Goal: Task Accomplishment & Management: Manage account settings

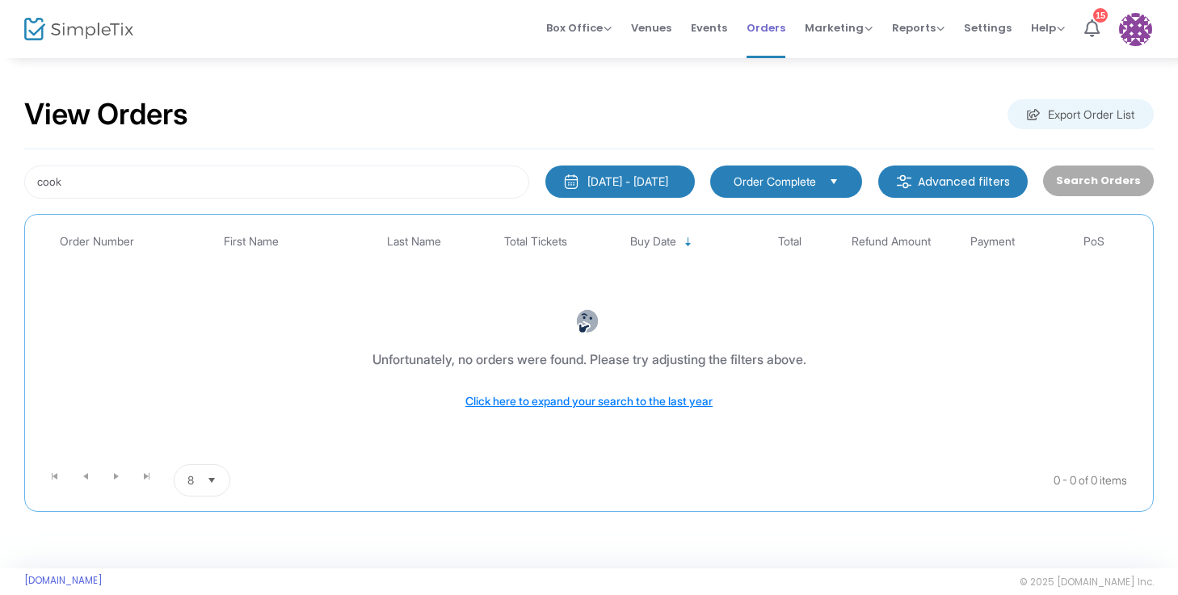
click at [782, 32] on span "Orders" at bounding box center [765, 27] width 39 height 41
click at [768, 26] on span "Orders" at bounding box center [765, 27] width 39 height 41
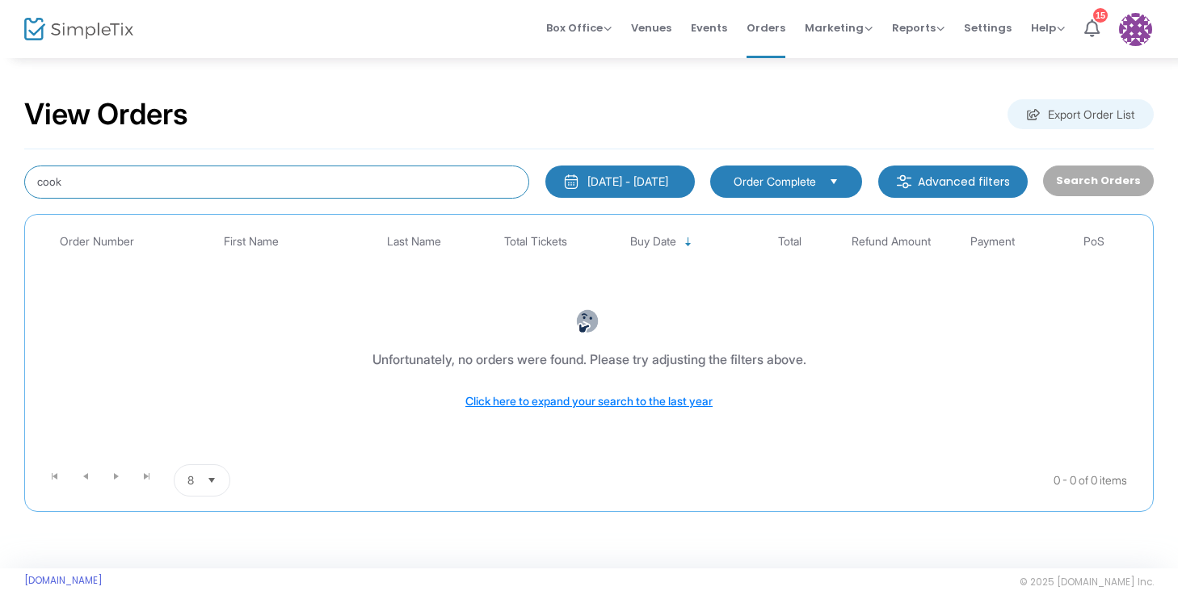
click at [258, 187] on input "cook" at bounding box center [276, 182] width 505 height 33
type input "c"
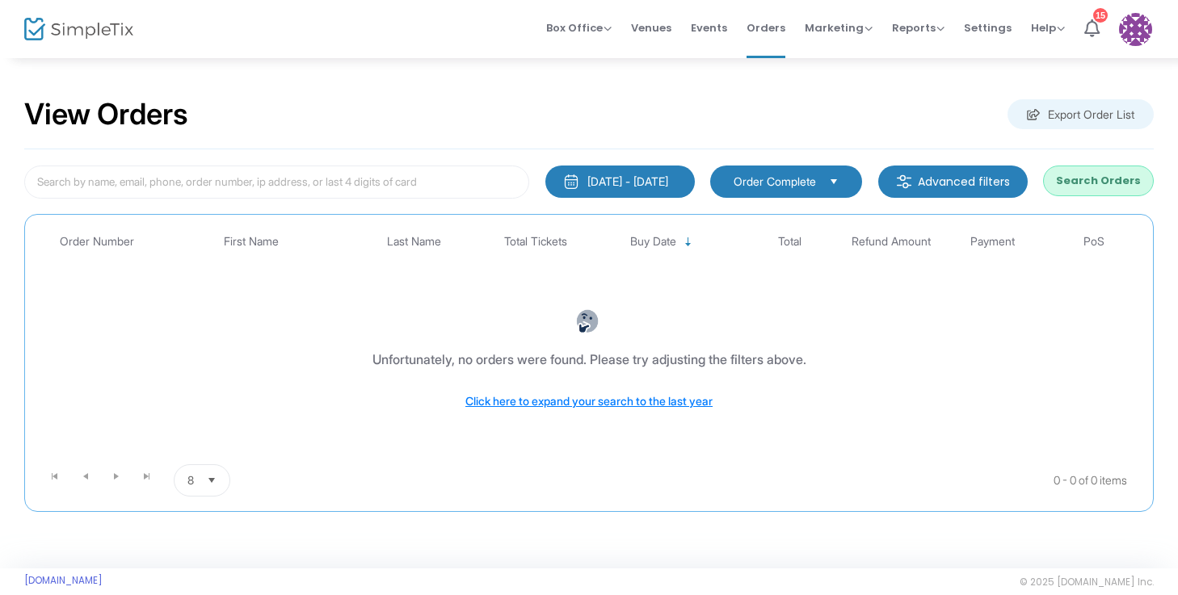
click at [587, 179] on div "[DATE] - [DATE]" at bounding box center [627, 182] width 81 height 16
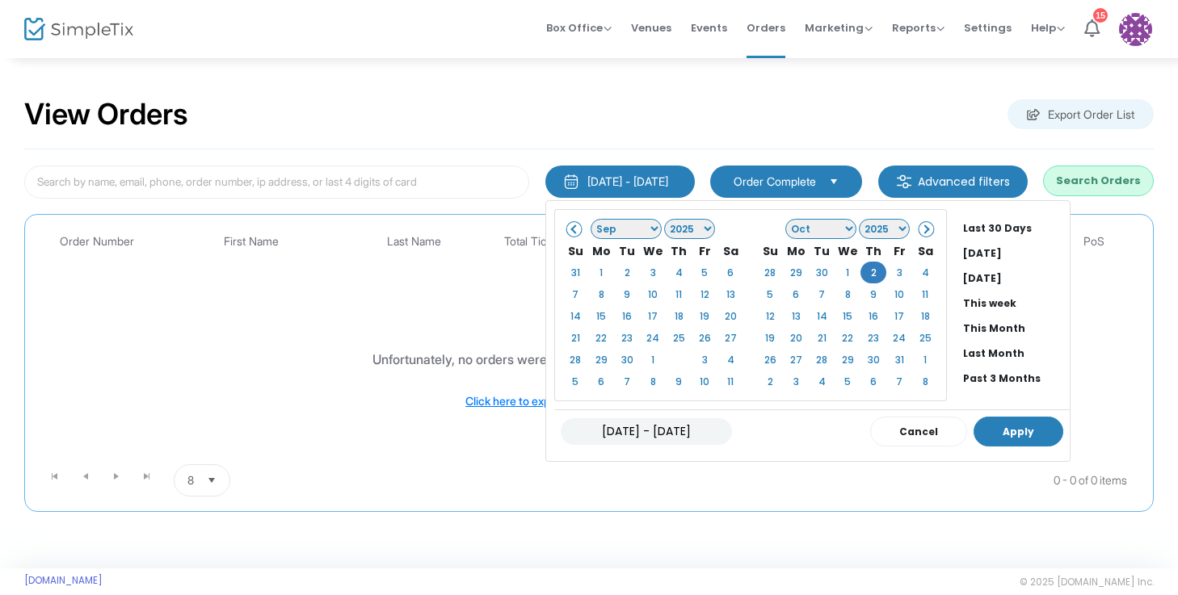
click at [973, 427] on button "Apply" at bounding box center [1018, 432] width 90 height 30
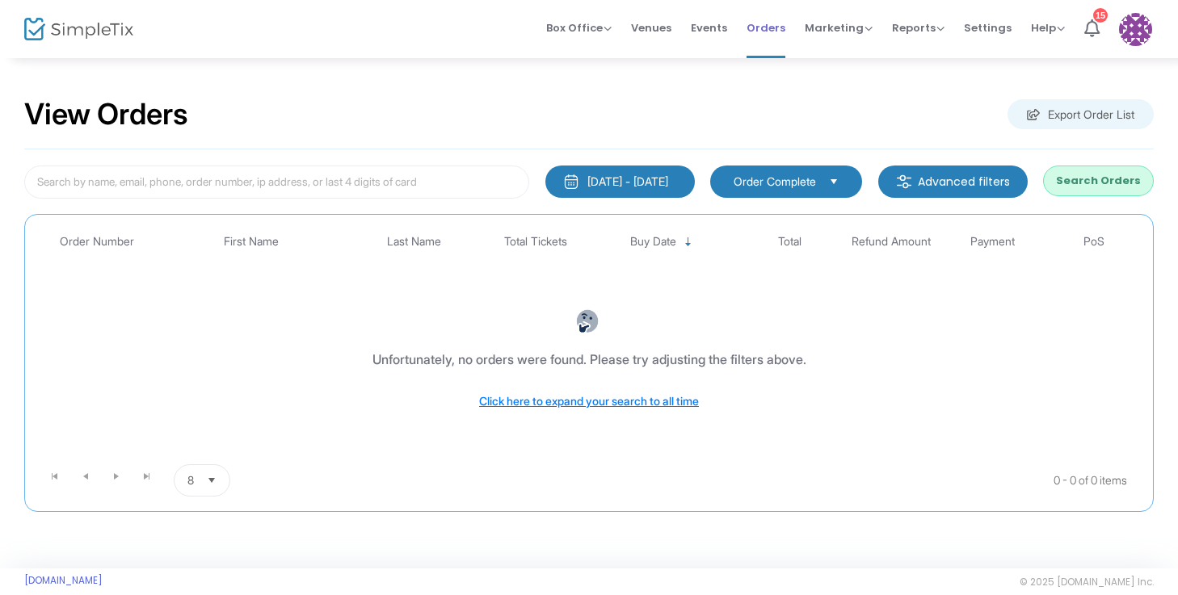
click at [785, 28] on span "Orders" at bounding box center [765, 27] width 39 height 41
click at [631, 184] on div "[DATE] - [DATE]" at bounding box center [627, 182] width 81 height 16
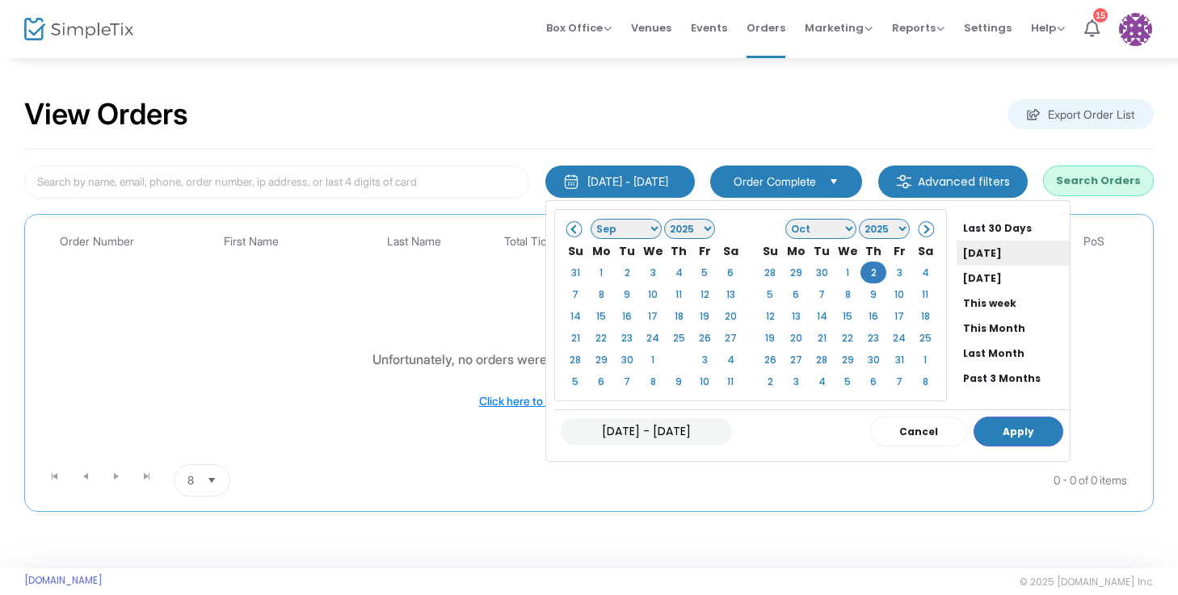
click at [957, 254] on li "[DATE]" at bounding box center [1013, 253] width 113 height 25
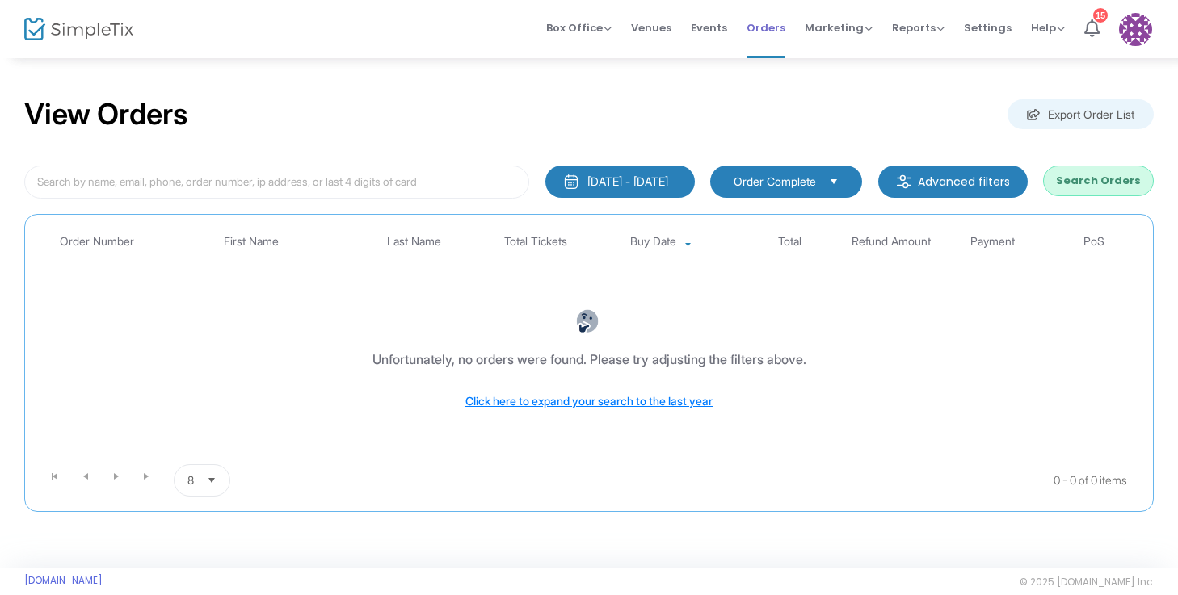
click at [776, 18] on span "Orders" at bounding box center [765, 27] width 39 height 41
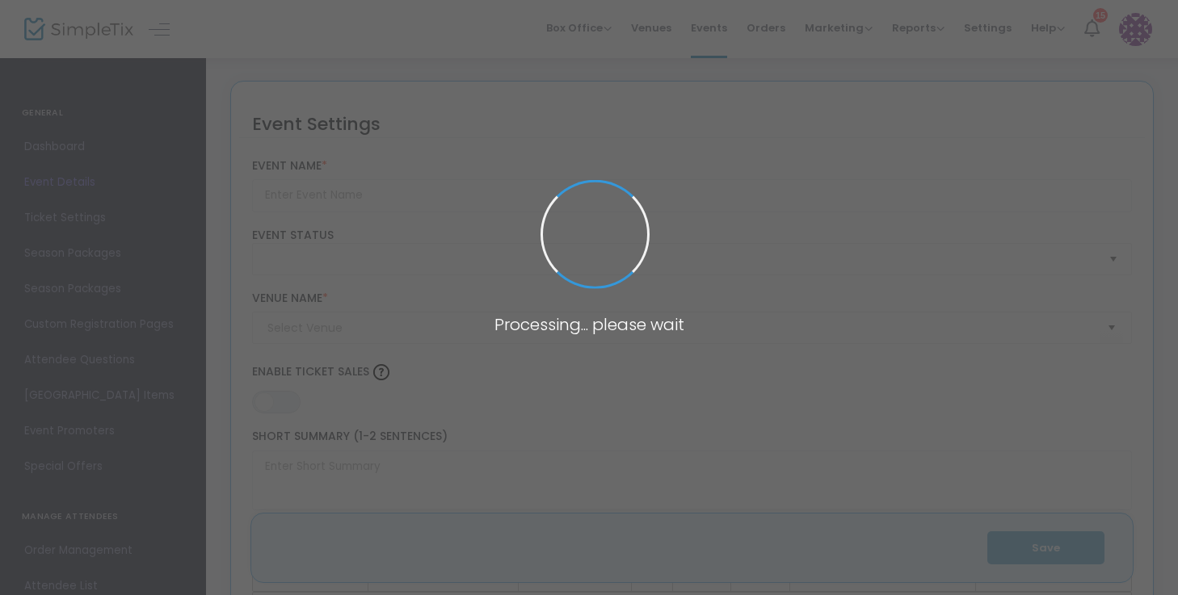
type input "NAMS "Bye Bye Birdie" Youth Edition"
type textarea "NAMS "Bye Bye Birdie" Youth Edition Join us for an unforgettable evening of mus…"
type input "Buy Tickets"
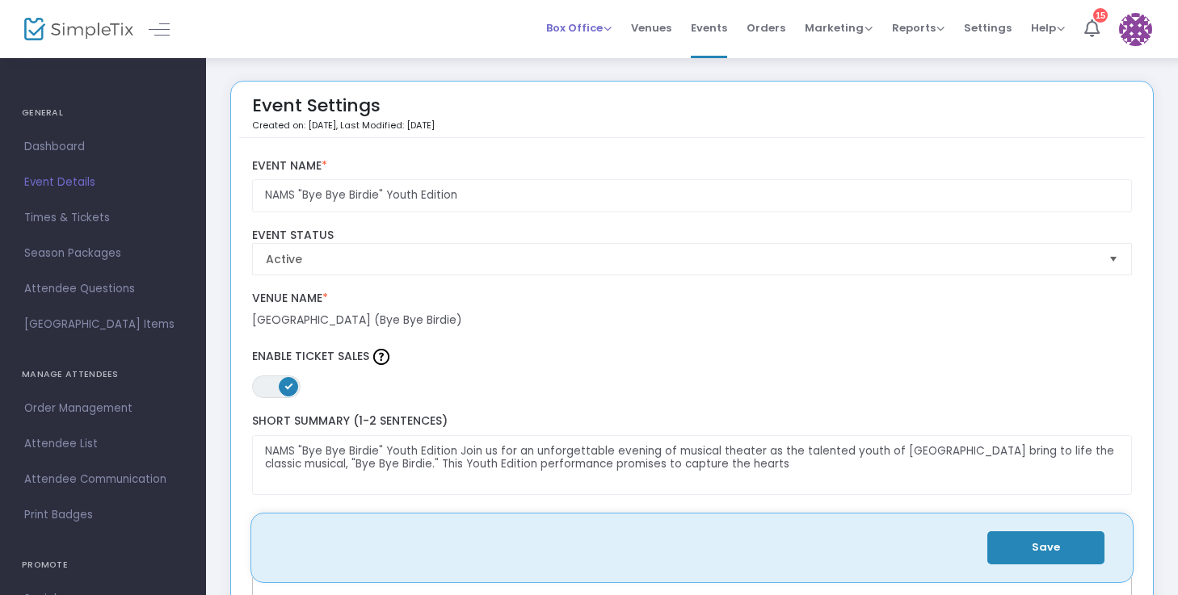
click at [574, 24] on span "Box Office" at bounding box center [578, 27] width 65 height 15
click at [592, 52] on li "Sell Tickets" at bounding box center [604, 55] width 116 height 32
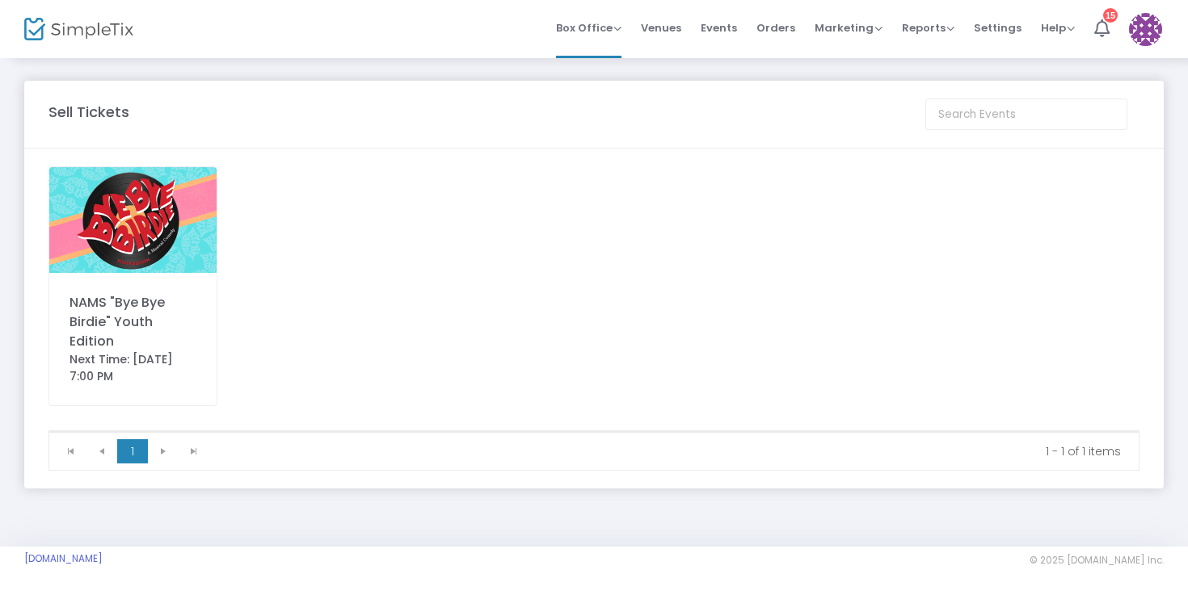
click at [107, 307] on div "NAMS "Bye Bye Birdie" Youth Edition" at bounding box center [132, 322] width 127 height 58
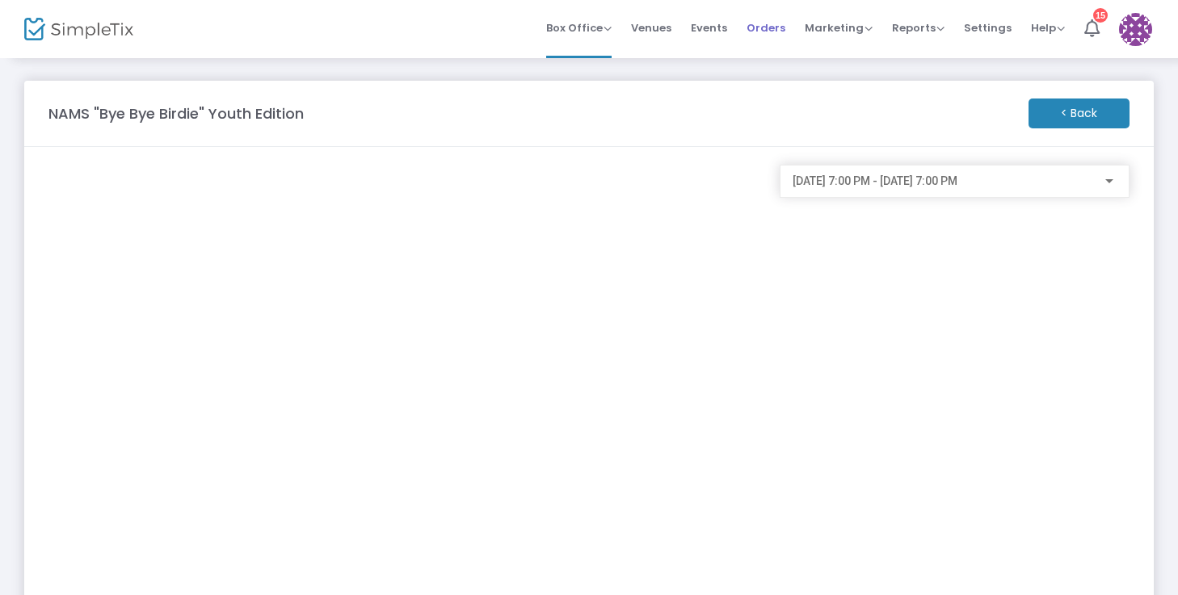
click at [780, 23] on span "Orders" at bounding box center [765, 27] width 39 height 41
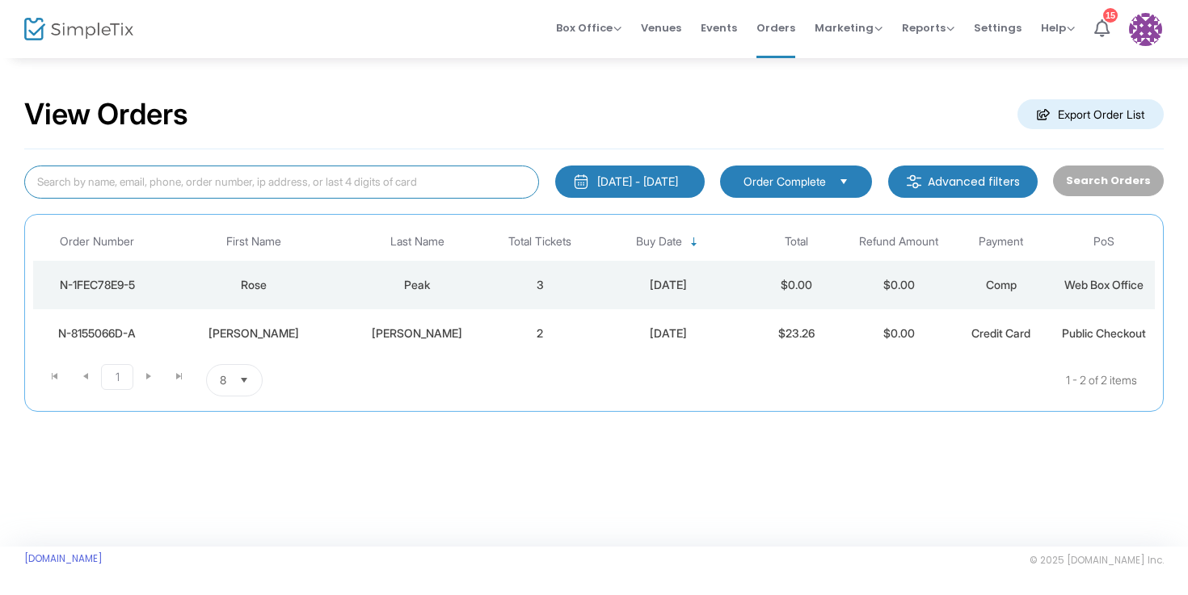
click at [267, 182] on input at bounding box center [281, 182] width 515 height 33
type input "cook"
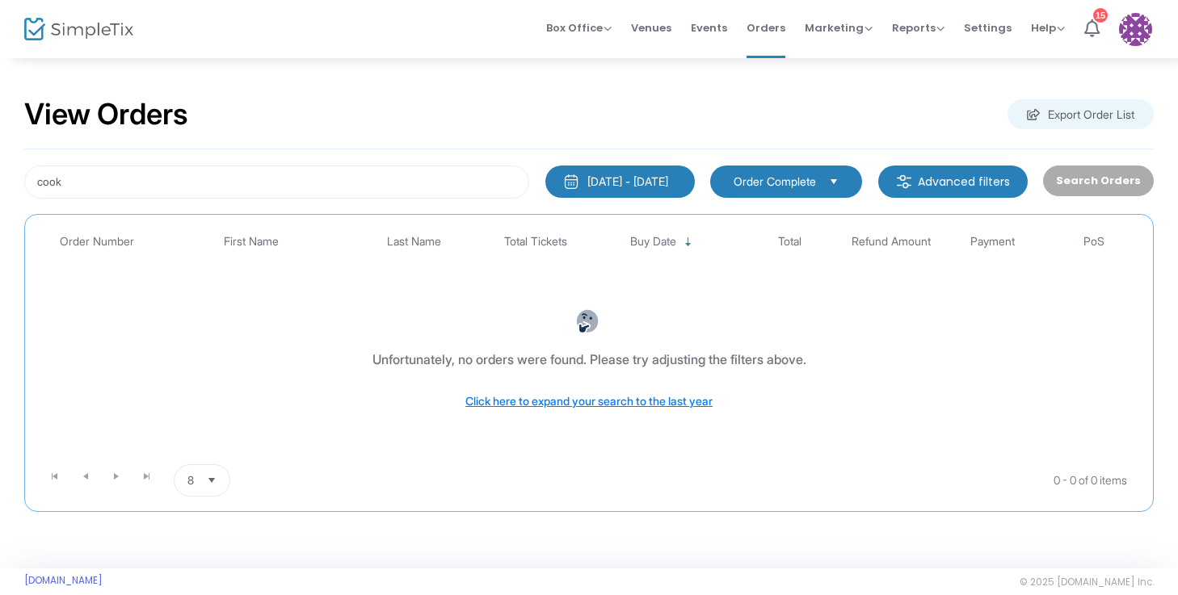
click at [85, 477] on kendo-pager-prev-buttons at bounding box center [70, 481] width 61 height 32
click at [835, 180] on span "Select" at bounding box center [834, 181] width 27 height 27
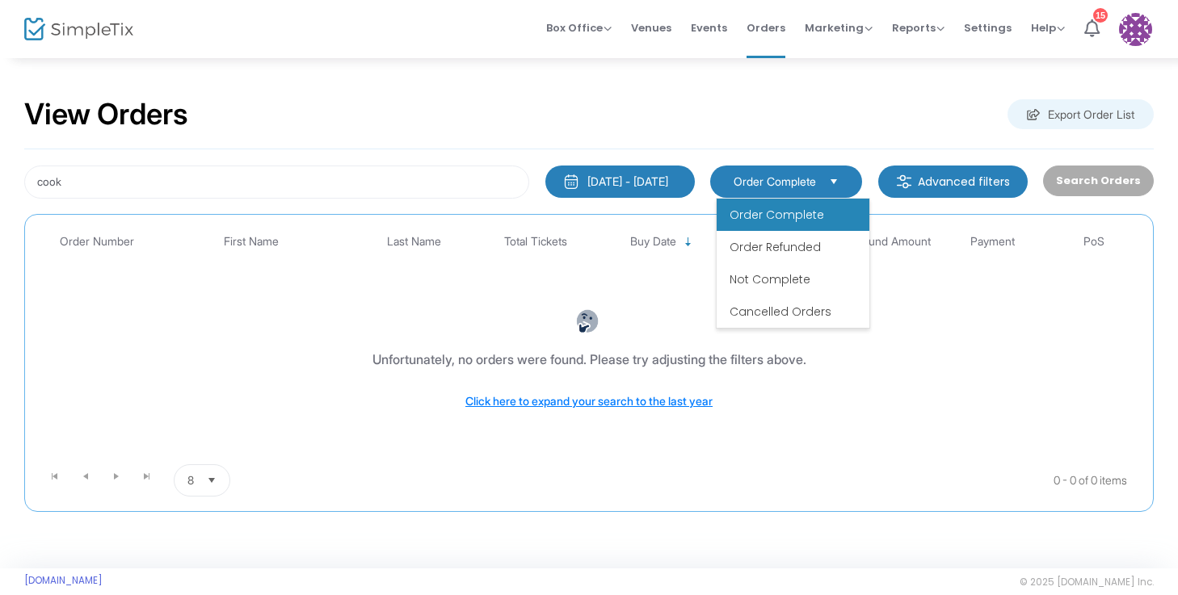
click at [674, 300] on div "Unfortunately, no orders were found. Please try adjusting the filters above. Cl…" at bounding box center [589, 359] width 1104 height 165
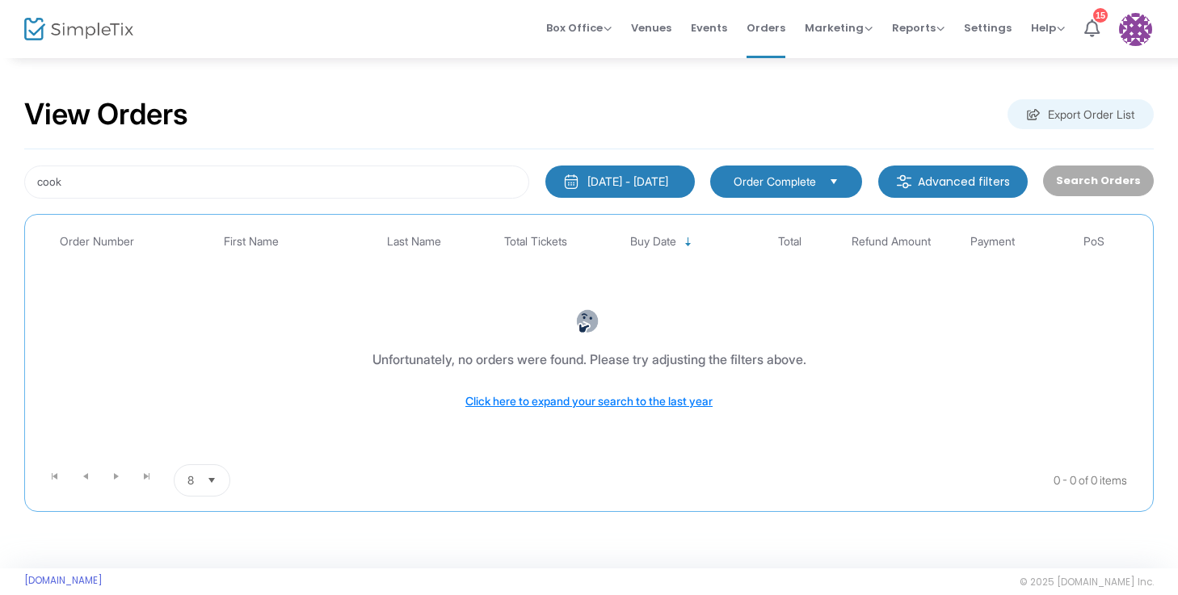
click at [644, 179] on div "[DATE] - [DATE]" at bounding box center [627, 182] width 81 height 16
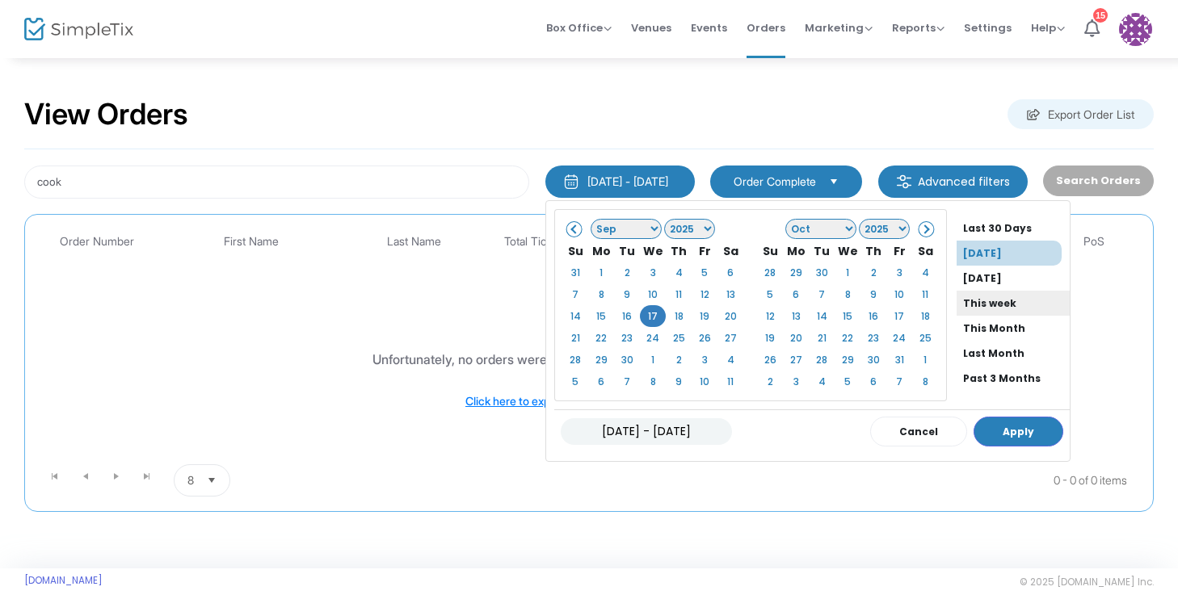
click at [957, 309] on li "This week" at bounding box center [1013, 303] width 113 height 25
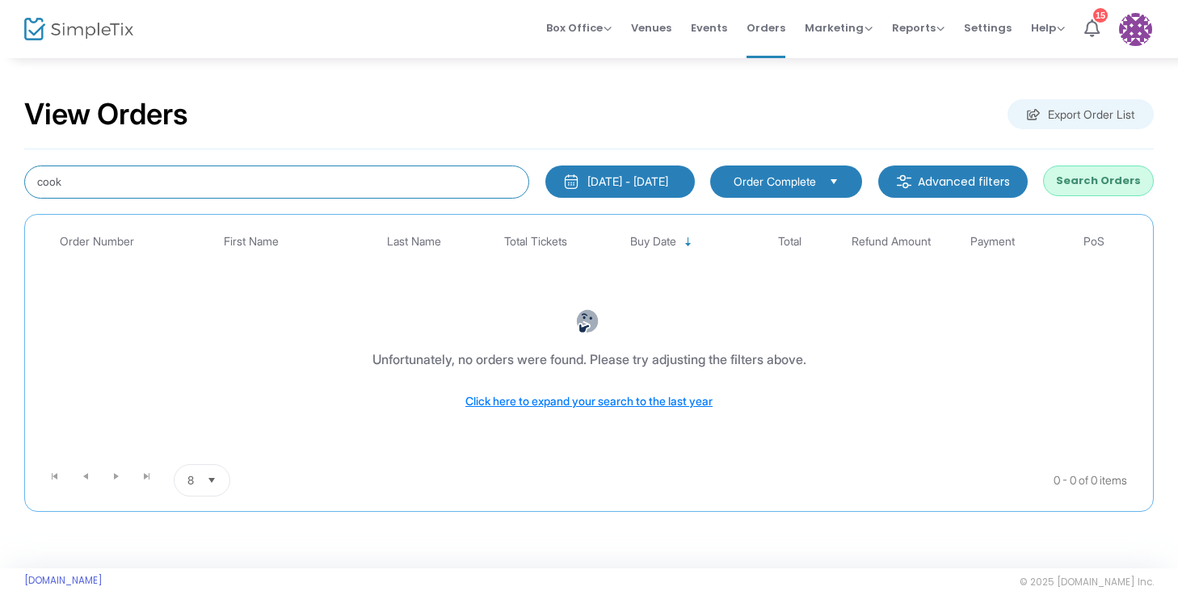
click at [264, 181] on input "cook" at bounding box center [276, 182] width 505 height 33
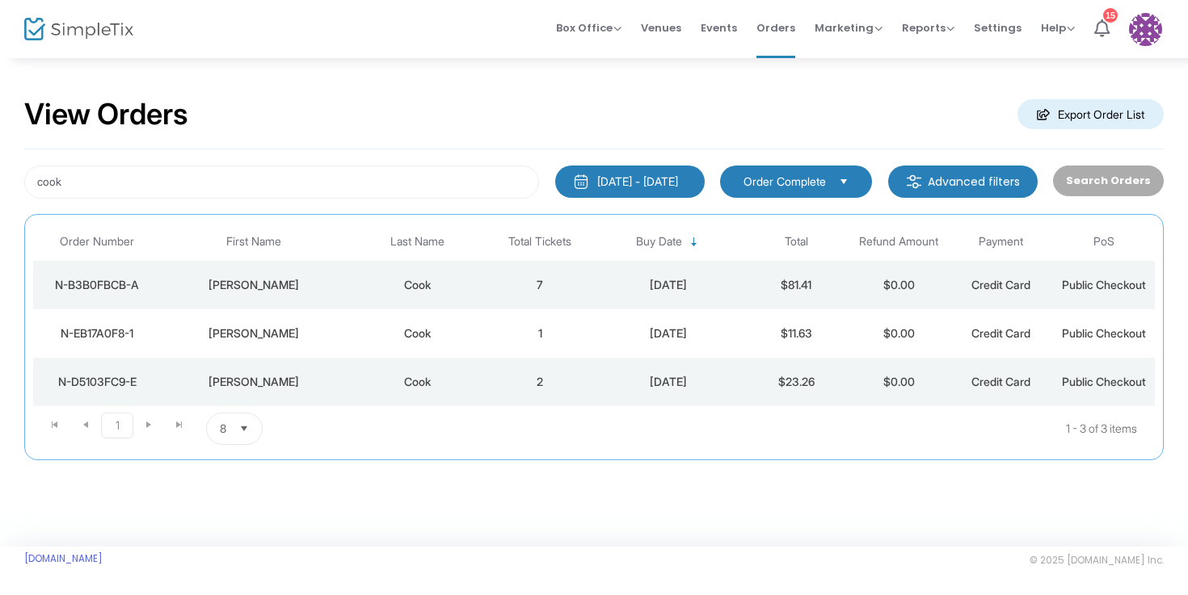
click at [537, 378] on td "2" at bounding box center [540, 382] width 103 height 48
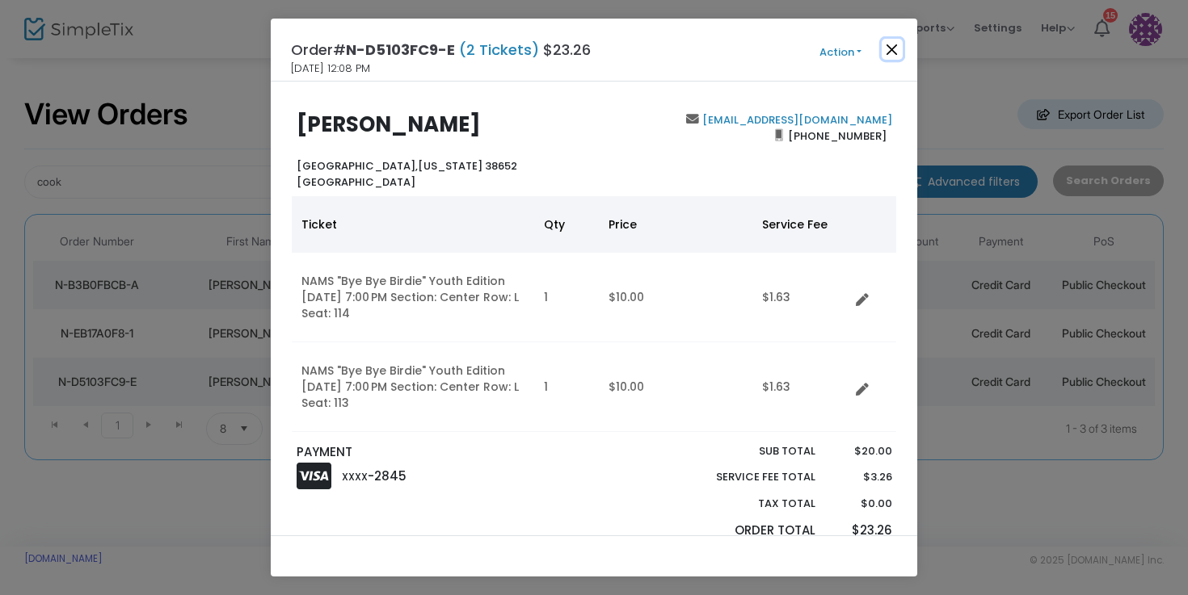
click at [890, 53] on button "Close" at bounding box center [891, 49] width 21 height 21
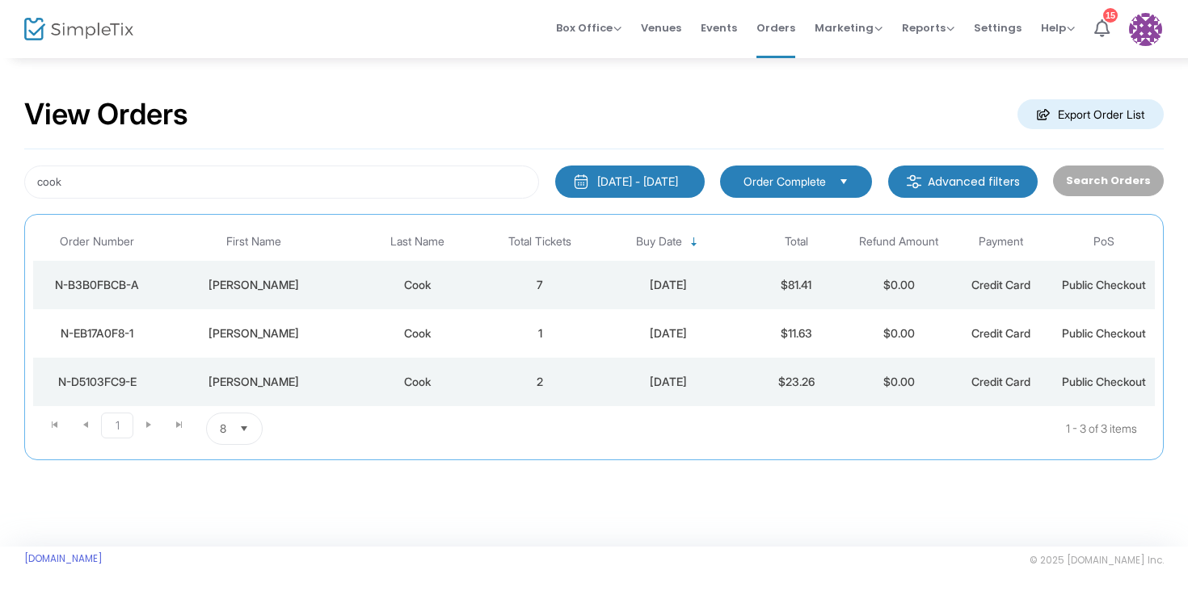
click at [633, 280] on div "[DATE]" at bounding box center [667, 285] width 145 height 16
